Goal: Information Seeking & Learning: Learn about a topic

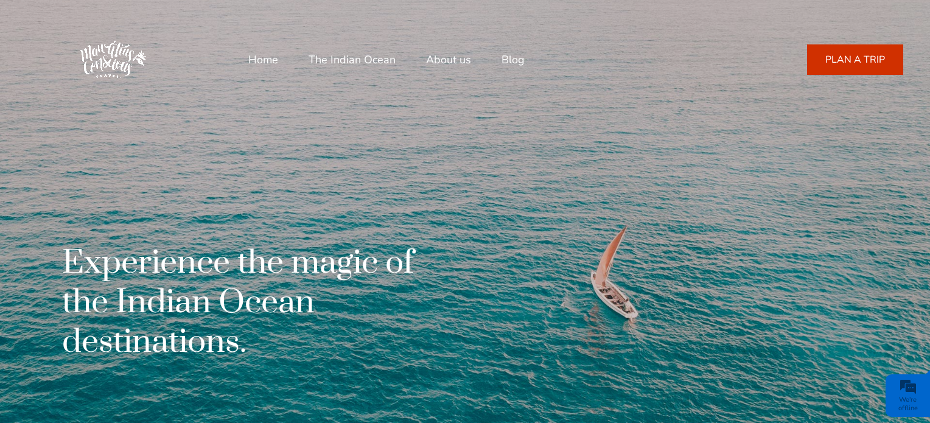
click at [440, 58] on link "About us" at bounding box center [448, 59] width 45 height 29
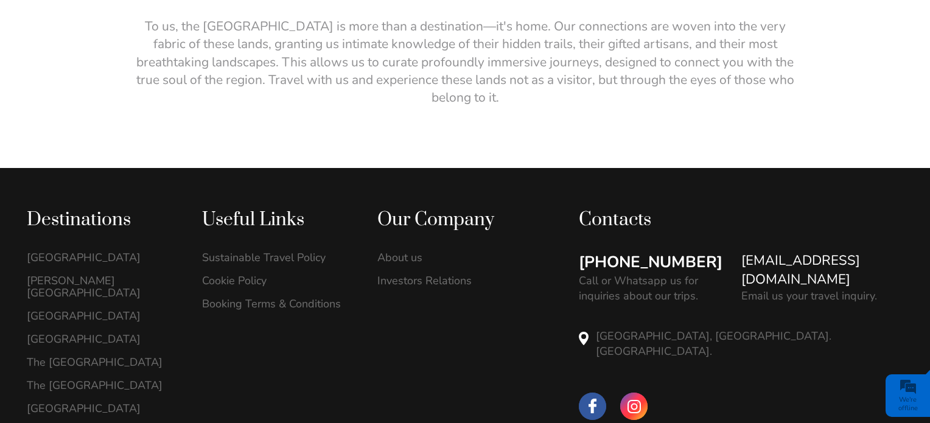
scroll to position [2380, 0]
click at [74, 333] on link "[GEOGRAPHIC_DATA]" at bounding box center [102, 339] width 150 height 12
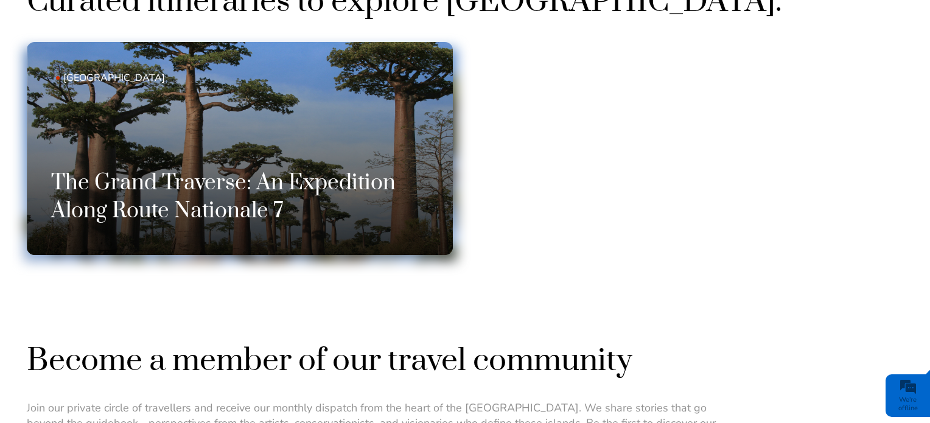
scroll to position [792, 0]
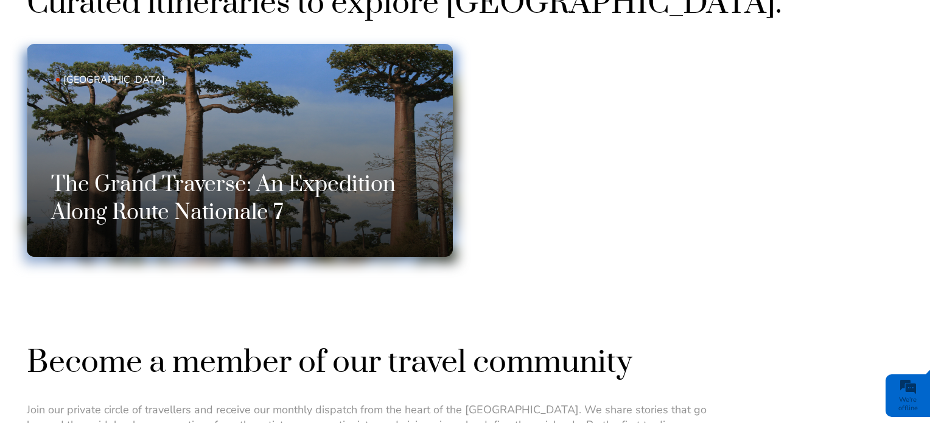
click at [183, 199] on h3 "The Grand Traverse: An Expedition Along Route Nationale 7" at bounding box center [240, 199] width 378 height 56
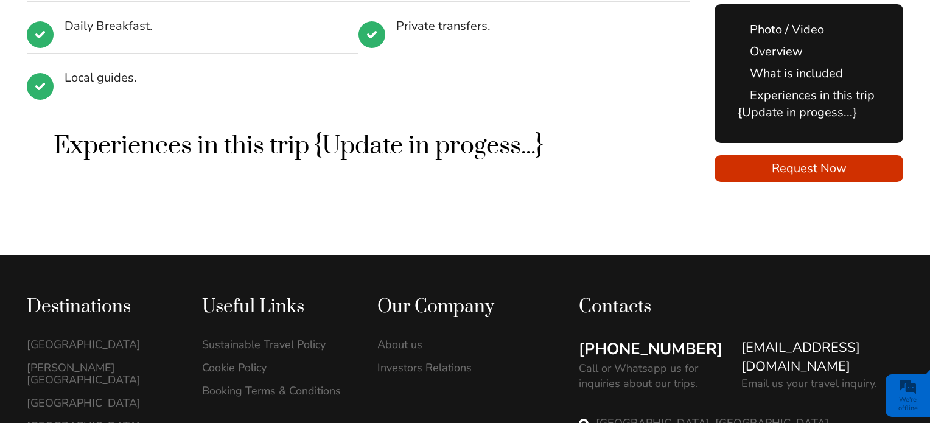
scroll to position [1949, 0]
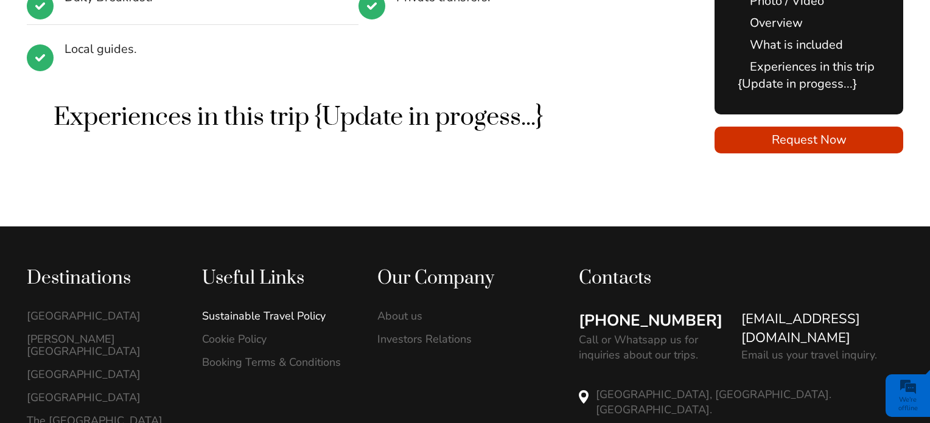
click at [261, 310] on link "Sustainable Travel Policy" at bounding box center [277, 316] width 150 height 12
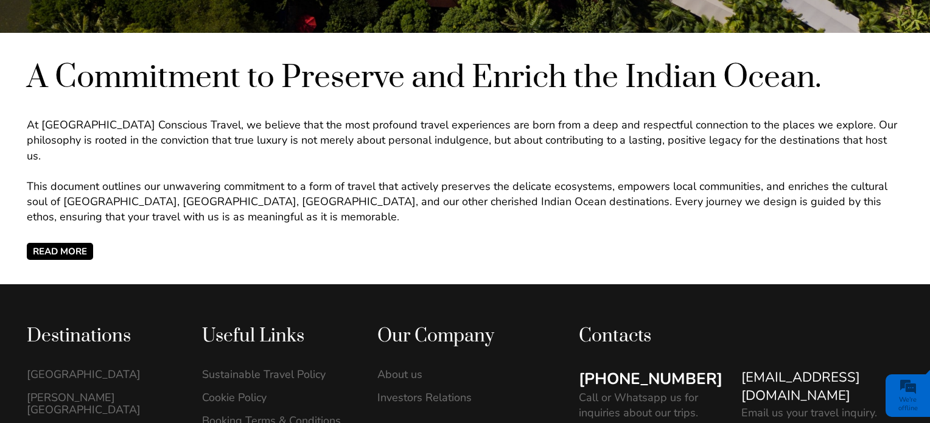
scroll to position [487, 0]
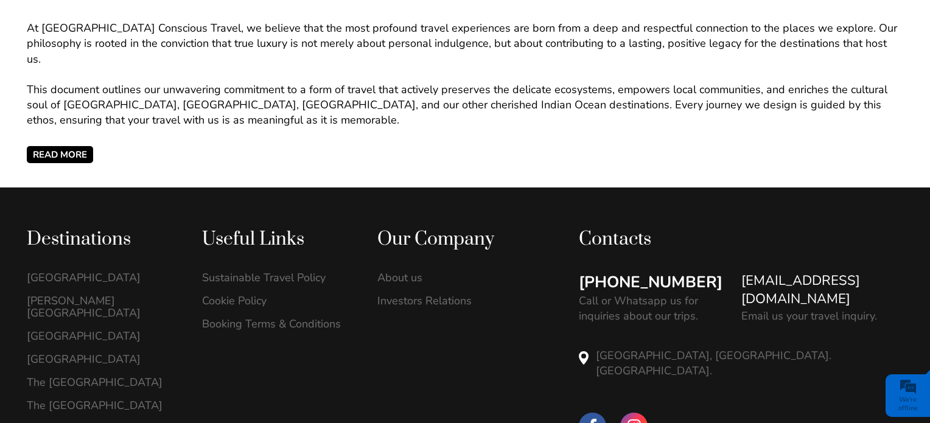
click at [68, 146] on span "READ MORE" at bounding box center [60, 154] width 66 height 17
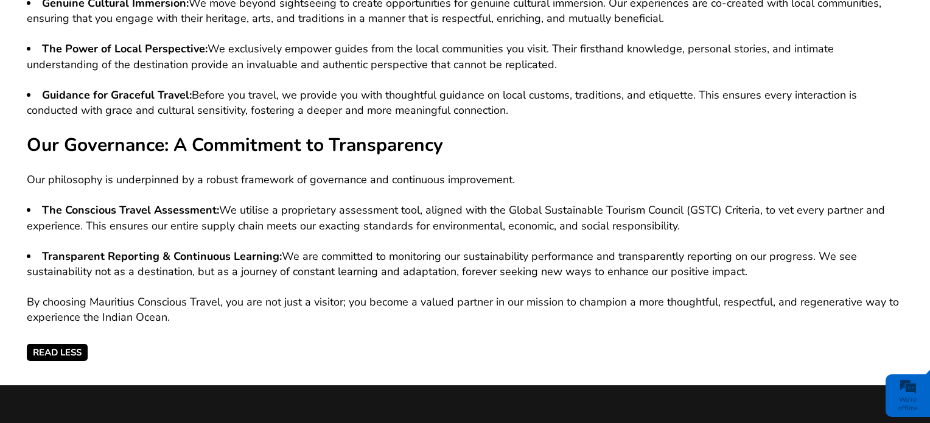
scroll to position [1157, 0]
